Goal: Find specific page/section: Find specific page/section

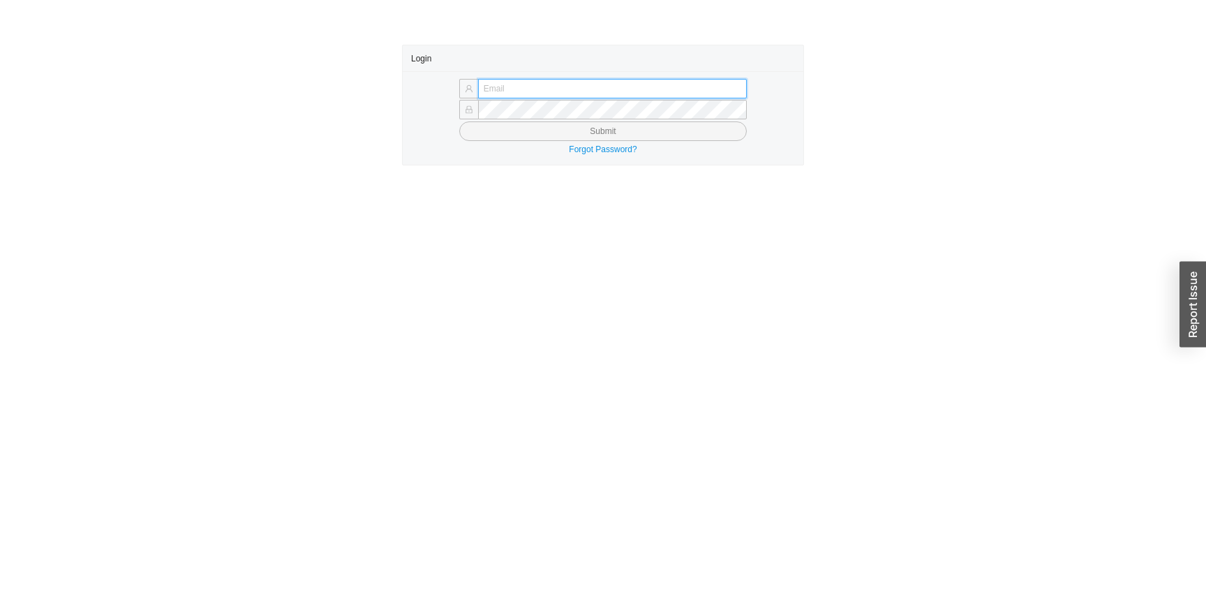
click at [486, 89] on input "text" at bounding box center [612, 89] width 269 height 20
type input "[EMAIL_ADDRESS][DOMAIN_NAME]"
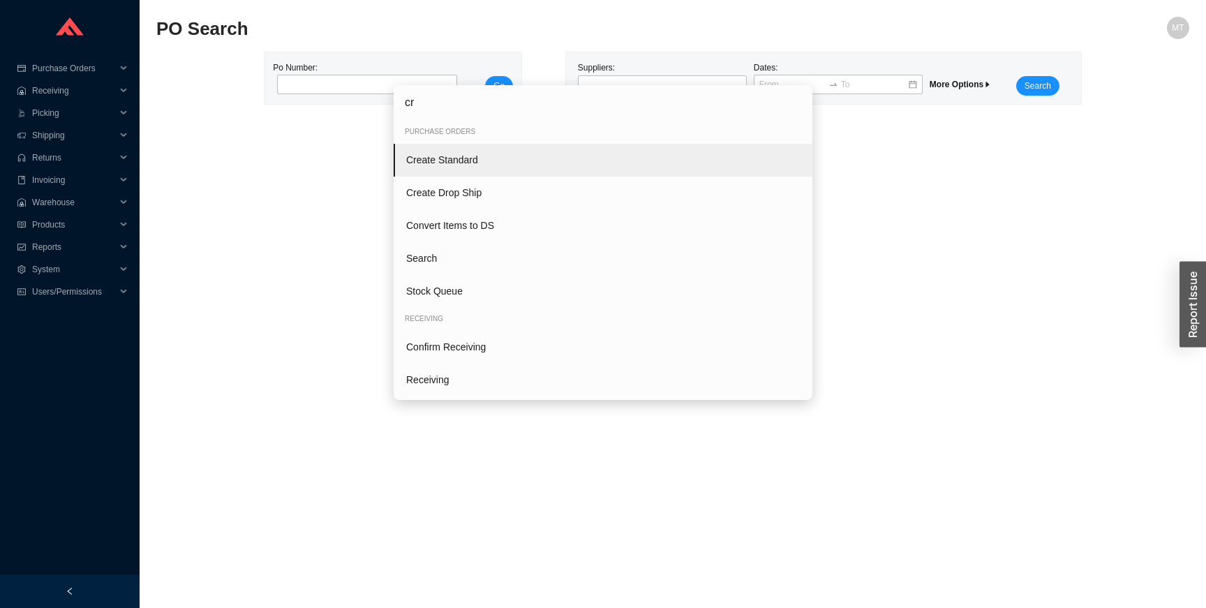
type input "cre"
